Goal: Task Accomplishment & Management: Manage account settings

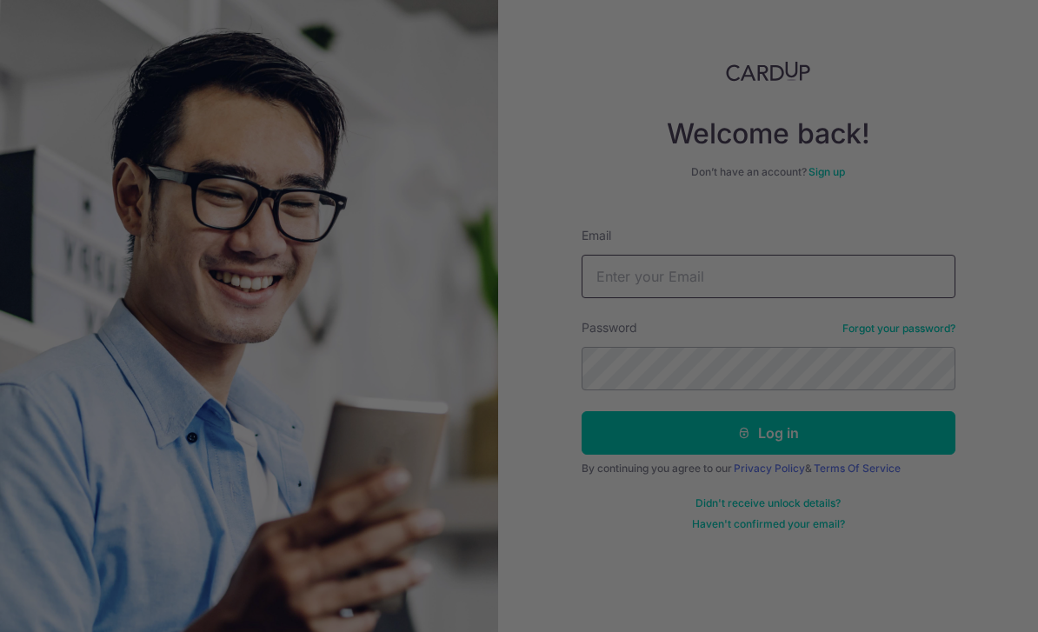
type input "Weechyn@gmail.com"
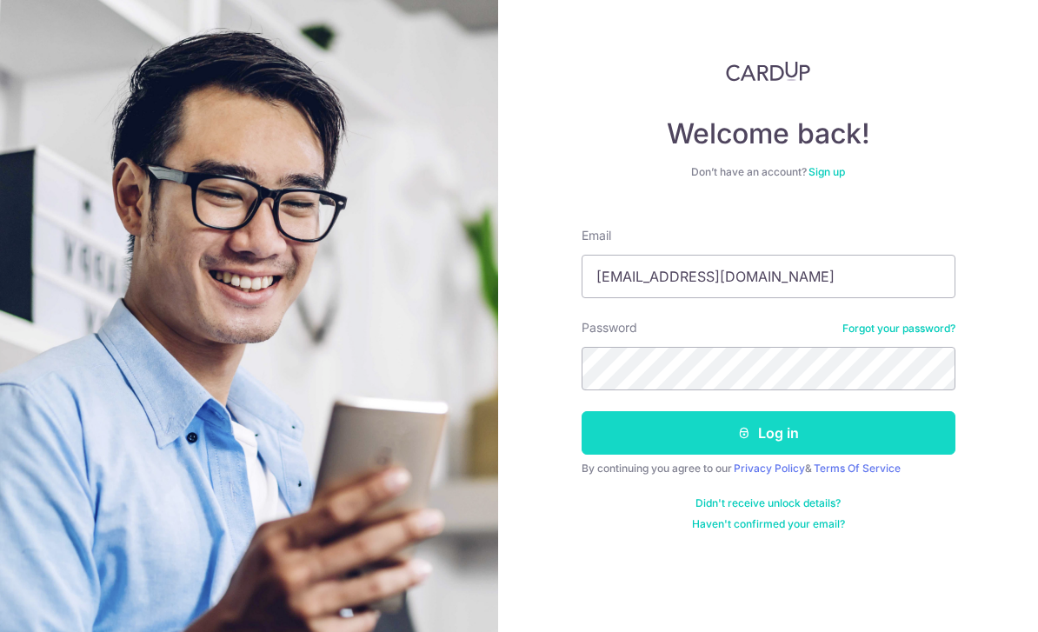
click at [828, 437] on button "Log in" at bounding box center [769, 432] width 374 height 43
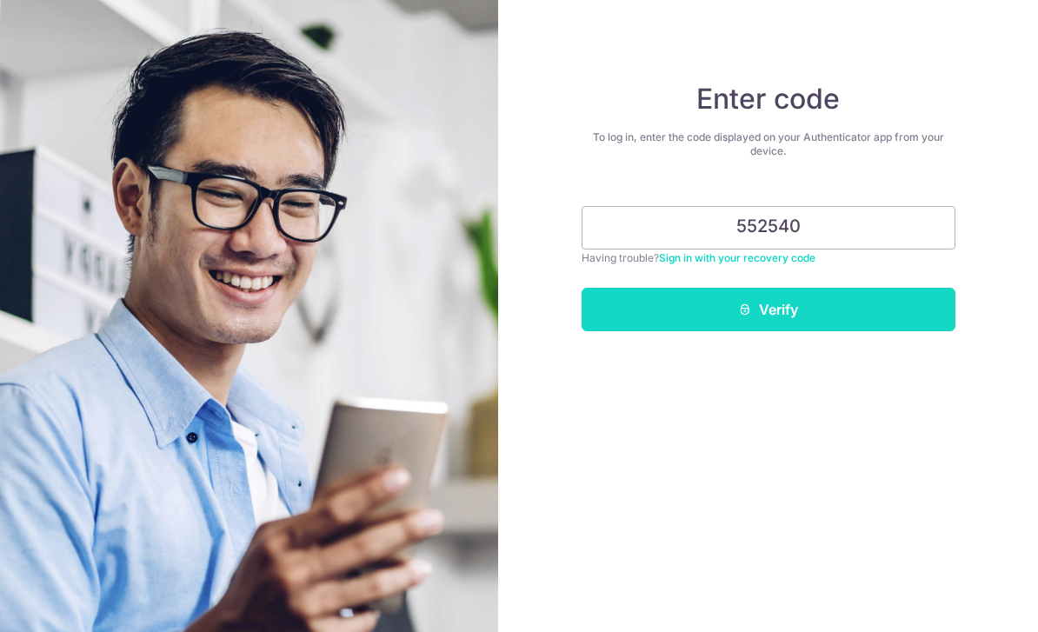
type input "552540"
click at [802, 325] on button "Verify" at bounding box center [769, 309] width 374 height 43
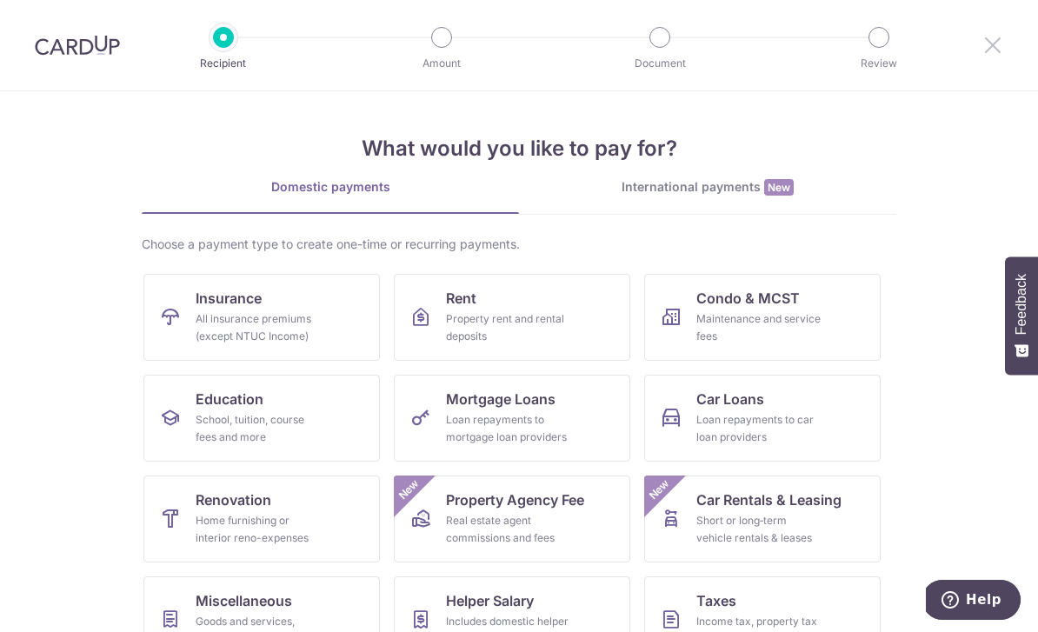
click at [997, 50] on icon at bounding box center [993, 45] width 21 height 22
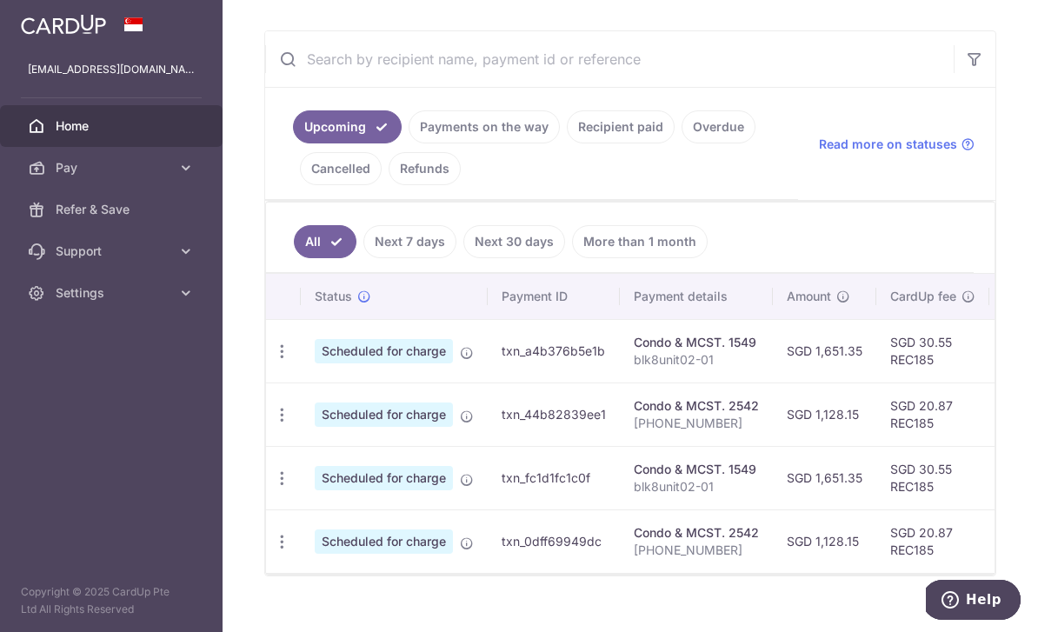
scroll to position [284, 0]
click at [773, 380] on td "SGD 1,651.35" at bounding box center [824, 351] width 103 height 63
click at [990, 380] on td "SGD 1,681.90" at bounding box center [1042, 351] width 105 height 63
click at [273, 362] on icon "button" at bounding box center [282, 353] width 18 height 18
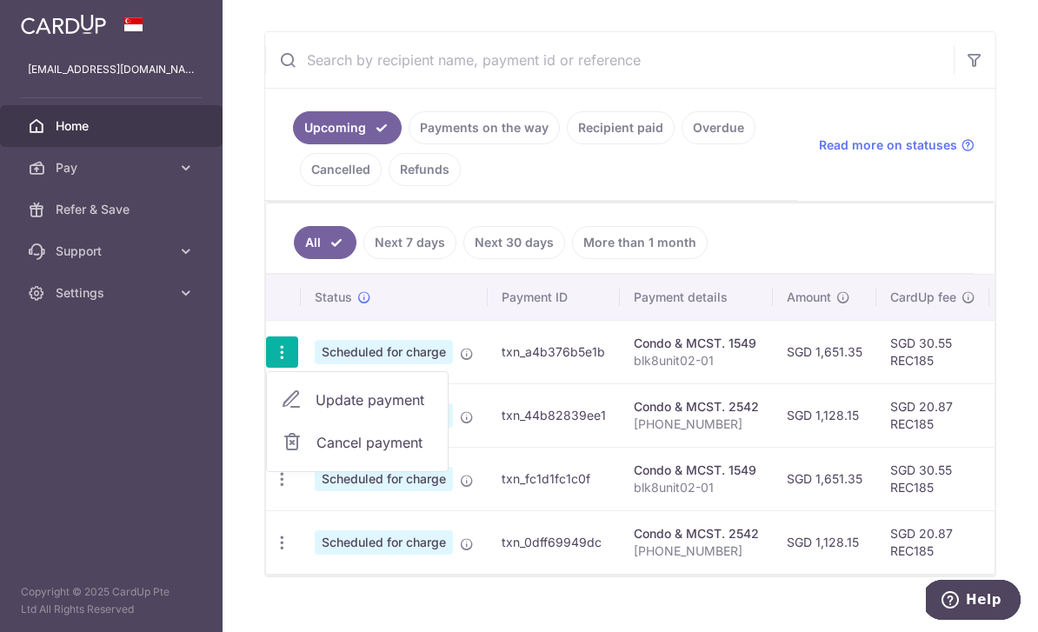
click at [316, 410] on span "Update payment" at bounding box center [375, 400] width 118 height 21
radio input "true"
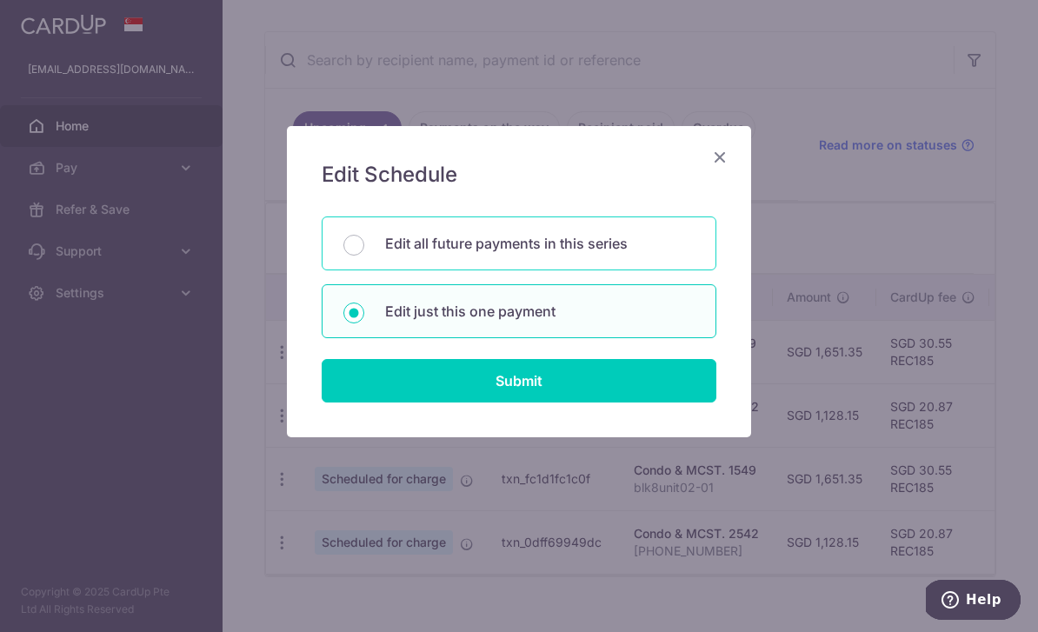
click at [589, 248] on p "Edit all future payments in this series" at bounding box center [540, 243] width 310 height 21
click at [364, 248] on input "Edit all future payments in this series" at bounding box center [354, 245] width 21 height 21
radio input "true"
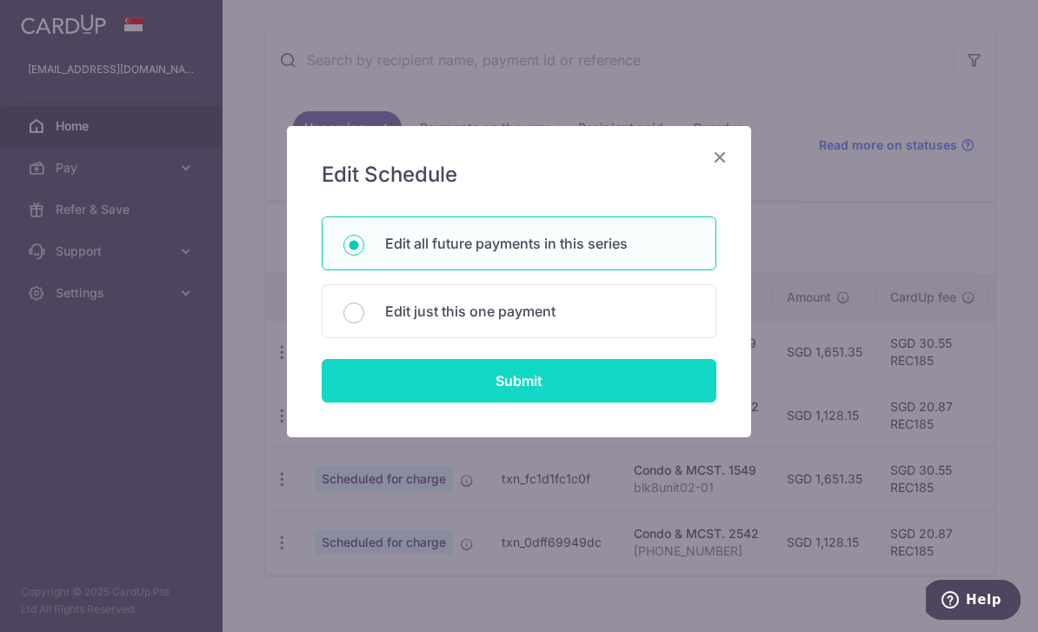
click at [565, 388] on input "Submit" at bounding box center [519, 380] width 395 height 43
radio input "true"
type input "1,651.35"
type input "blk8unit02-01"
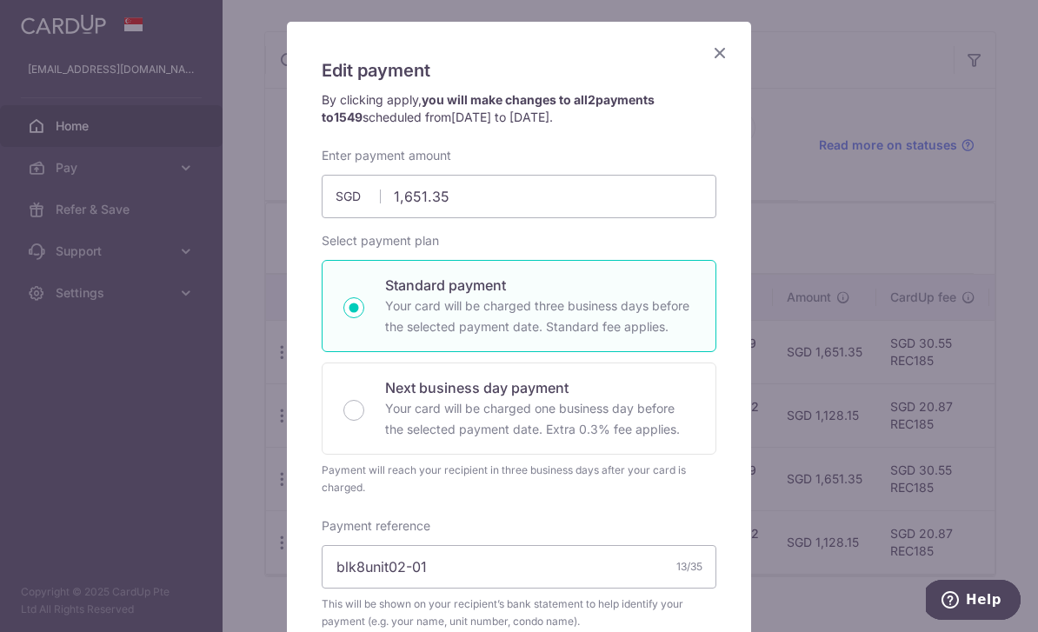
scroll to position [89, 0]
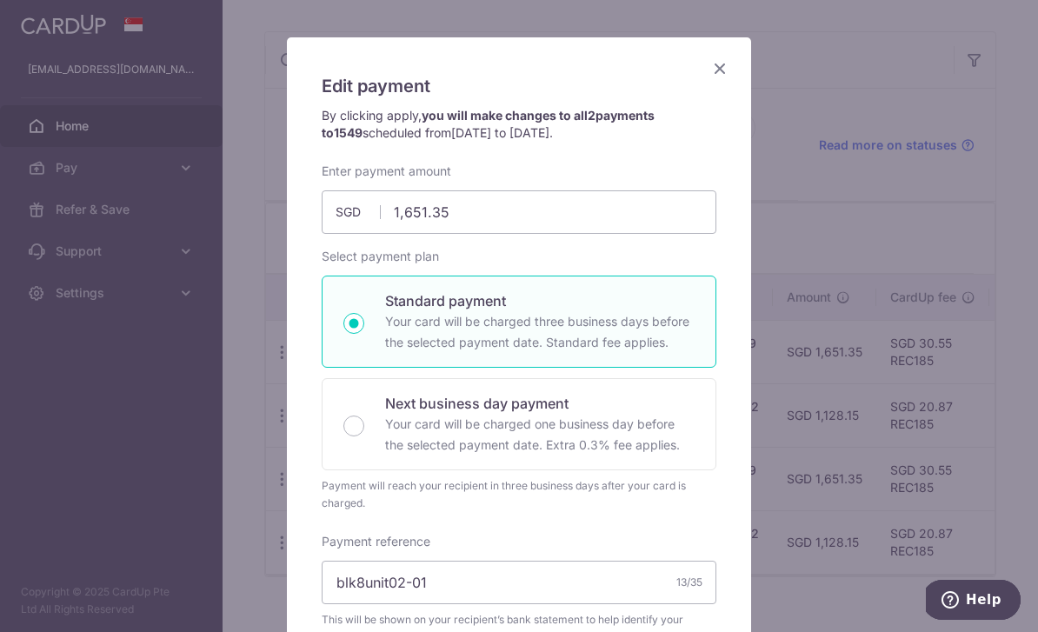
click at [833, 163] on div "Edit payment By clicking apply, you will make changes to all 2 payments to 1549…" at bounding box center [519, 316] width 1038 height 632
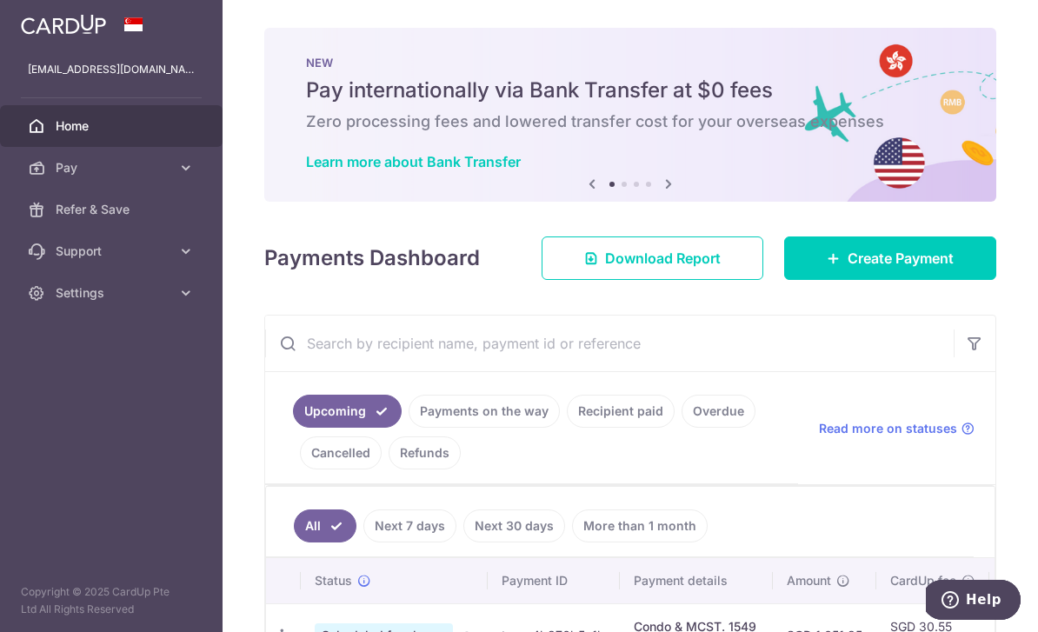
scroll to position [0, 0]
click at [872, 269] on span "Create Payment" at bounding box center [901, 258] width 106 height 21
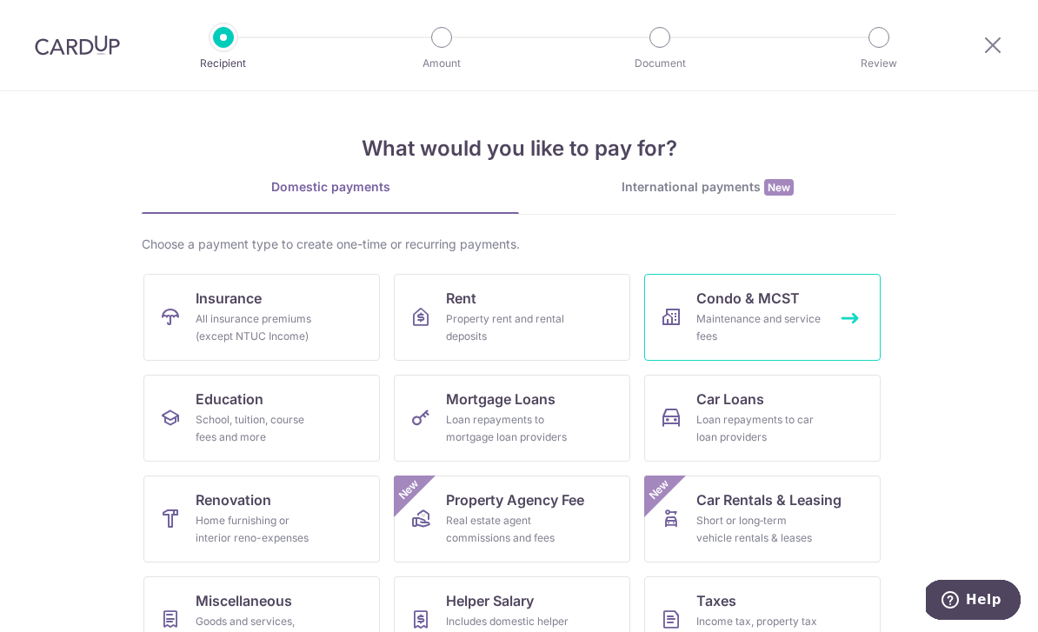
click at [775, 318] on div "Maintenance and service fees" at bounding box center [759, 327] width 125 height 35
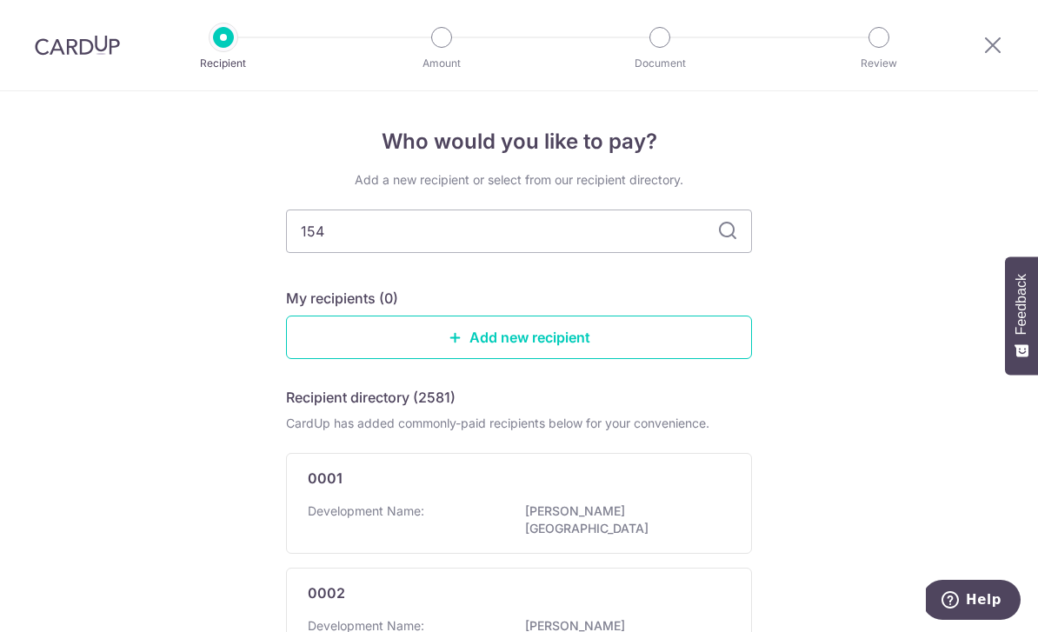
type input "1549"
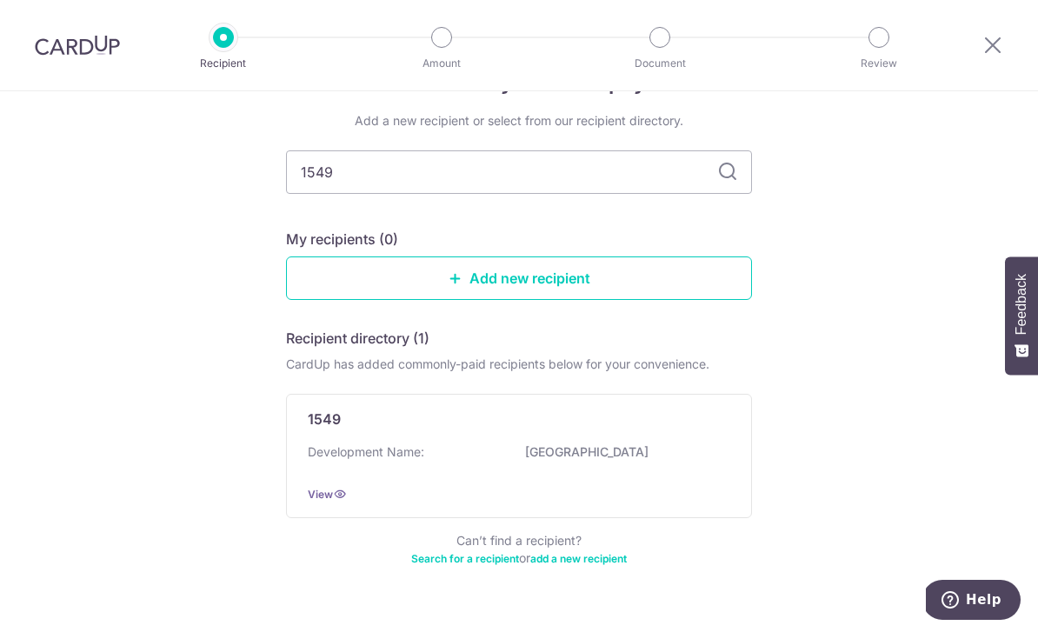
scroll to position [58, 0]
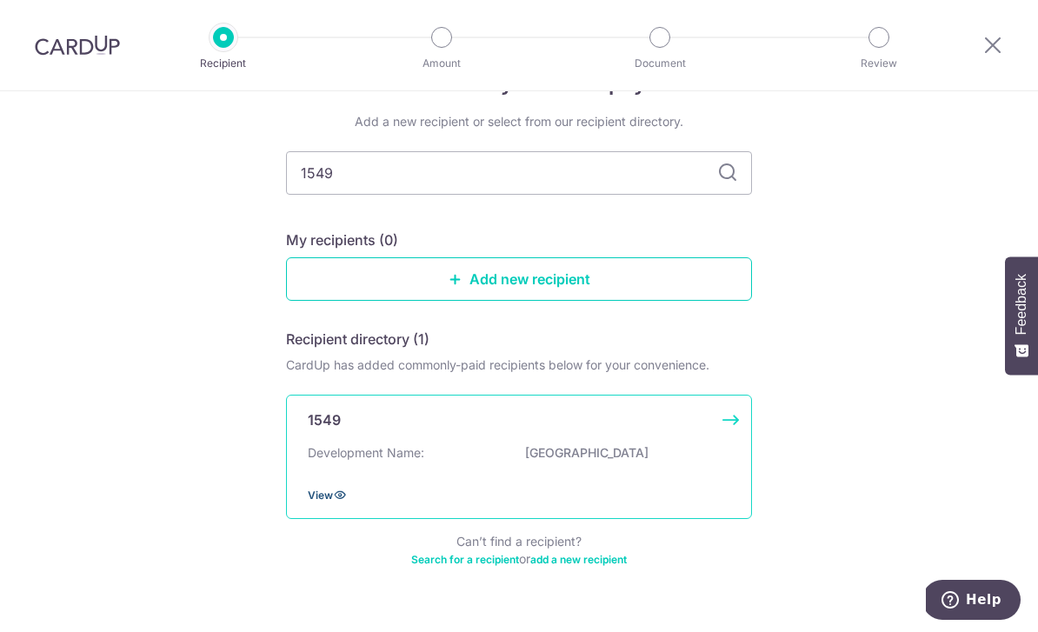
click at [324, 502] on span "View" at bounding box center [320, 495] width 25 height 13
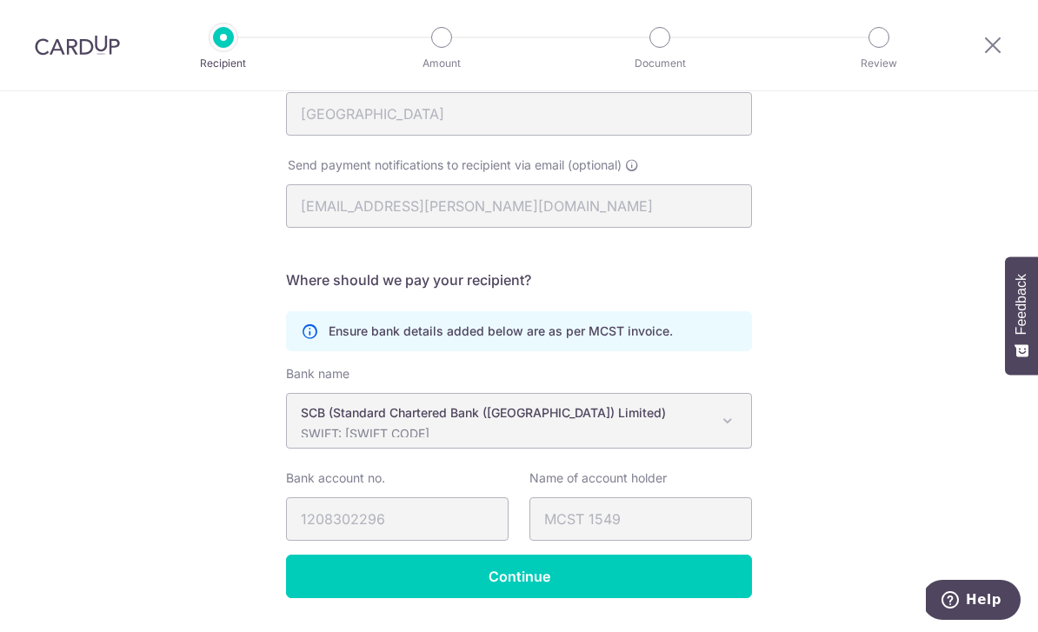
scroll to position [306, 0]
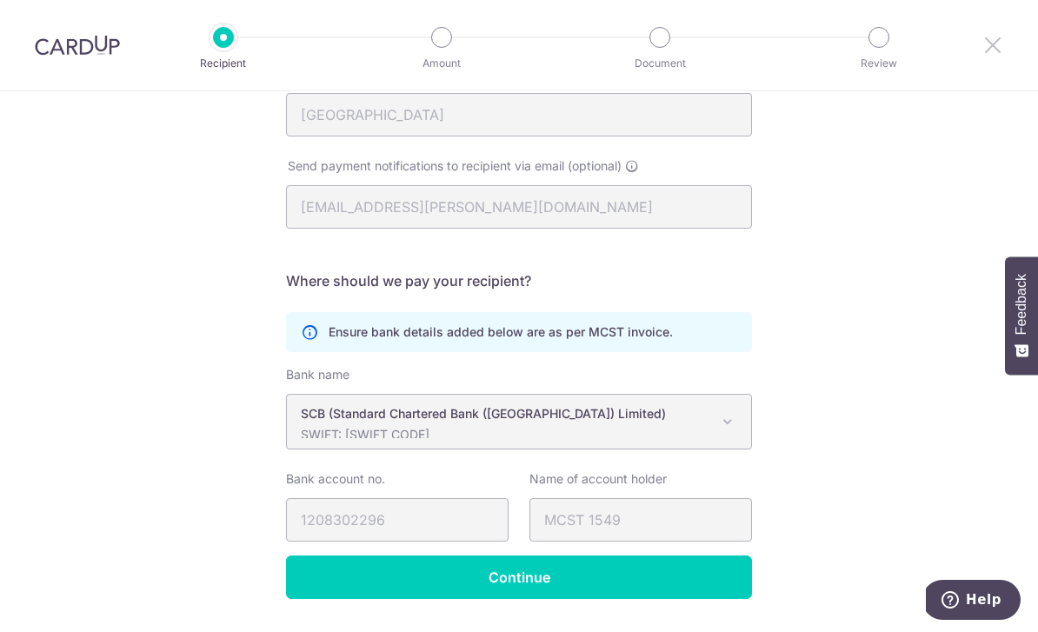
click at [993, 54] on icon at bounding box center [993, 45] width 21 height 22
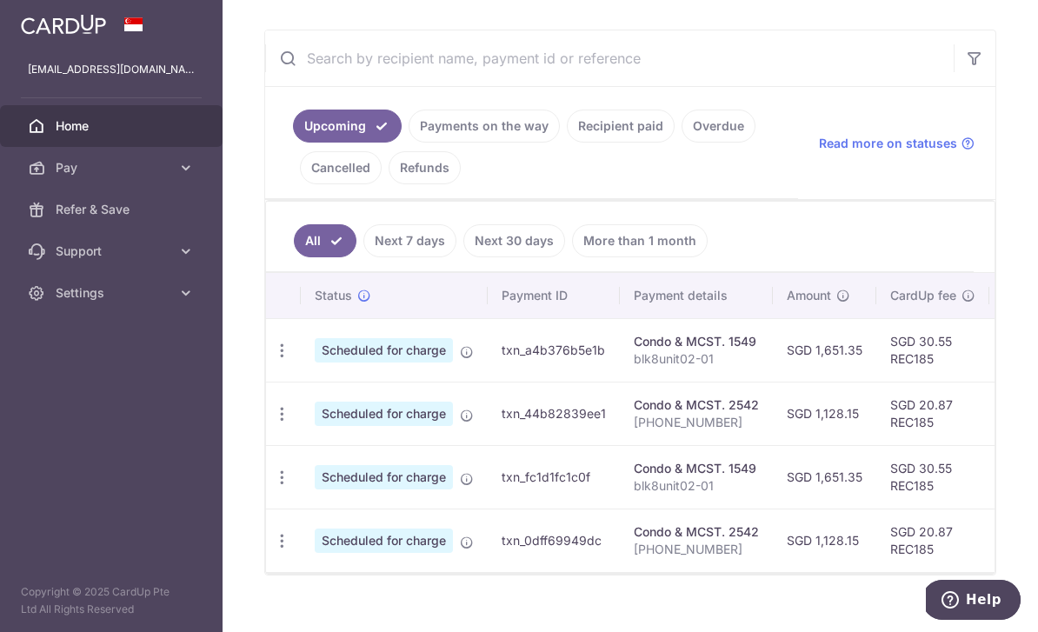
scroll to position [284, 0]
click at [567, 144] on link "Recipient paid" at bounding box center [621, 127] width 108 height 33
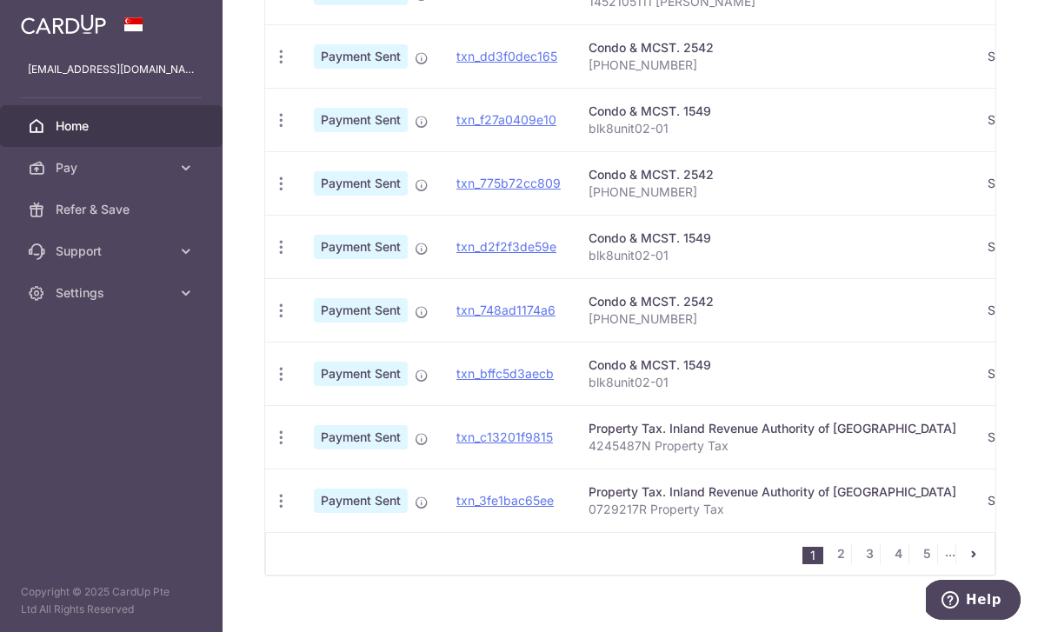
scroll to position [632, 0]
click at [896, 565] on link "4" at bounding box center [898, 554] width 21 height 21
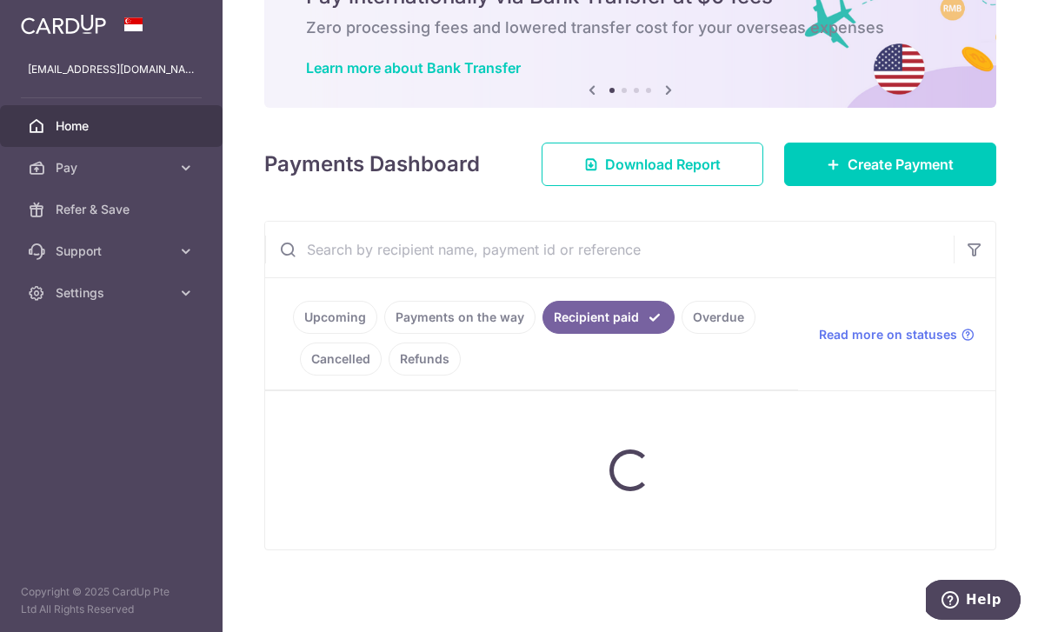
scroll to position [81, 0]
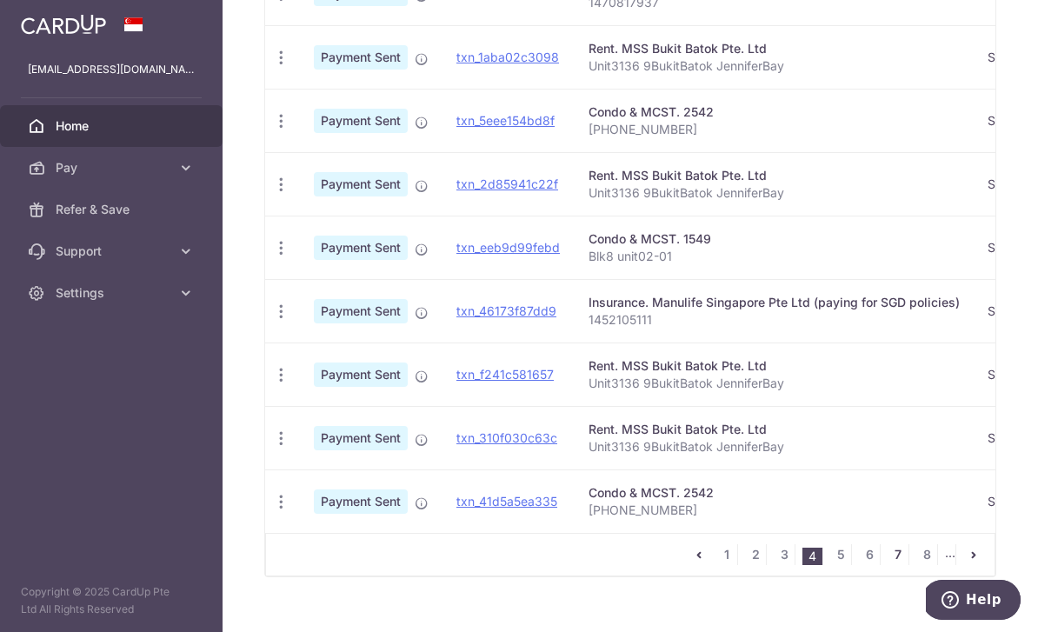
click at [907, 565] on link "7" at bounding box center [898, 554] width 21 height 21
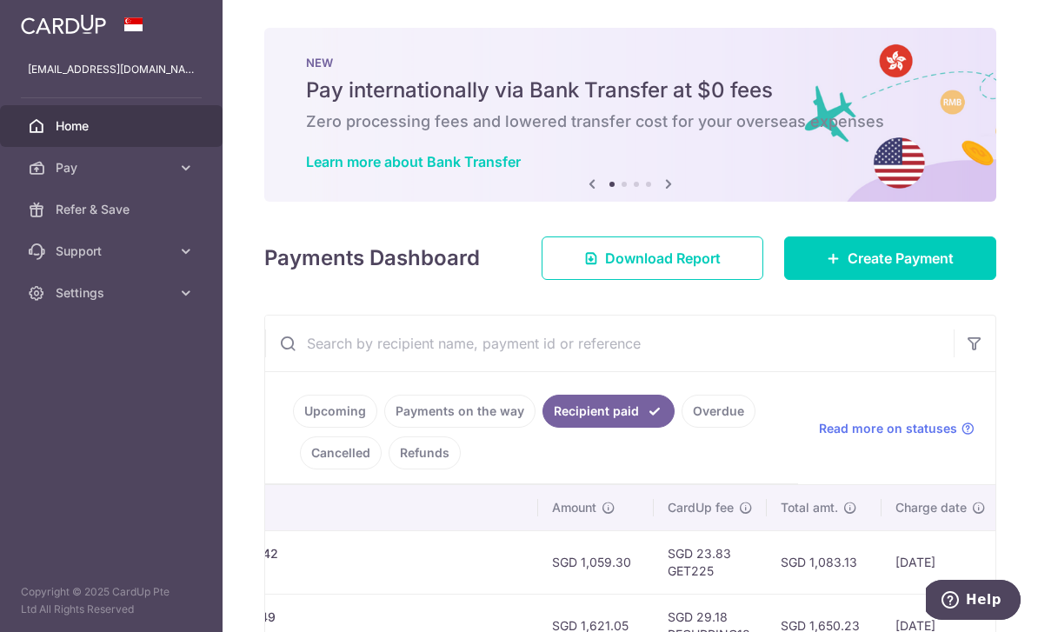
scroll to position [0, 0]
click at [0, 0] on icon "button" at bounding box center [0, 0] width 0 height 0
click at [165, 298] on span "Settings" at bounding box center [113, 292] width 115 height 17
click at [88, 382] on span "Logout" at bounding box center [113, 376] width 115 height 17
